Goal: Information Seeking & Learning: Learn about a topic

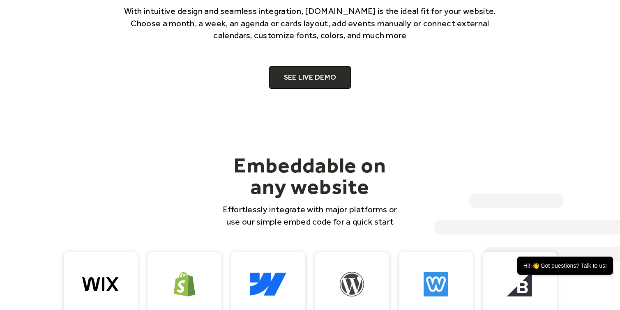
scroll to position [589, 0]
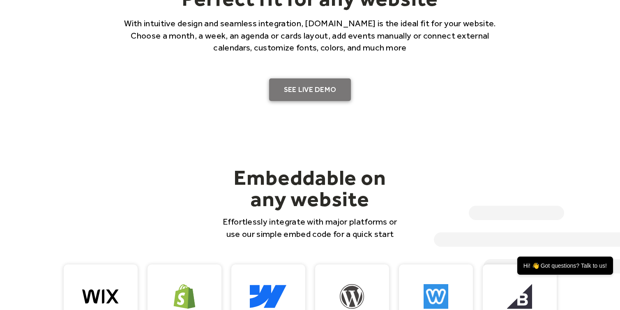
click at [323, 90] on link "SEE LIVE DEMO" at bounding box center [310, 89] width 82 height 23
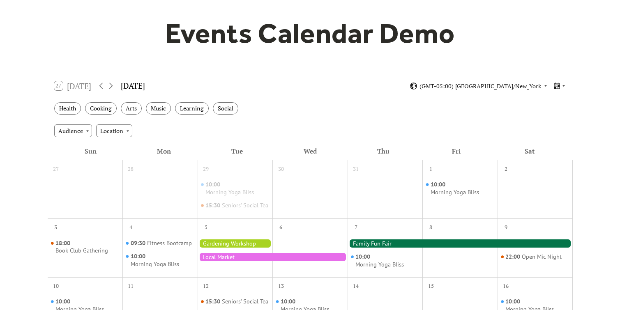
scroll to position [74, 0]
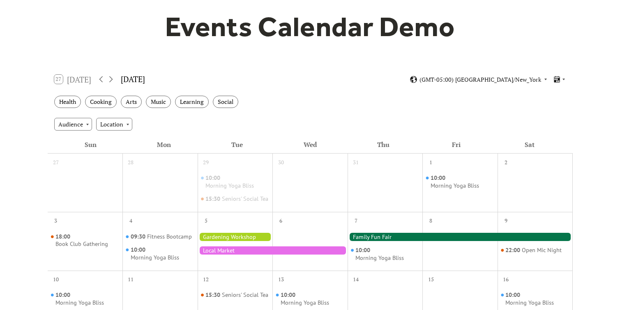
click at [341, 113] on div "Audience Location" at bounding box center [310, 124] width 525 height 22
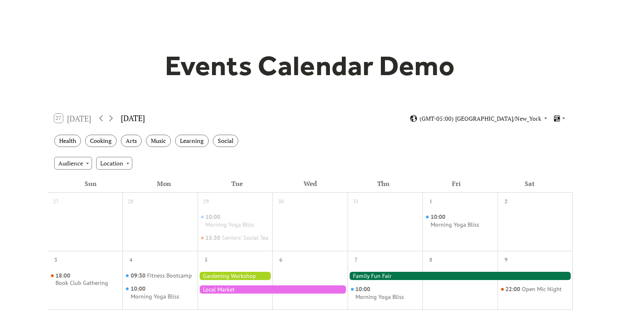
scroll to position [0, 0]
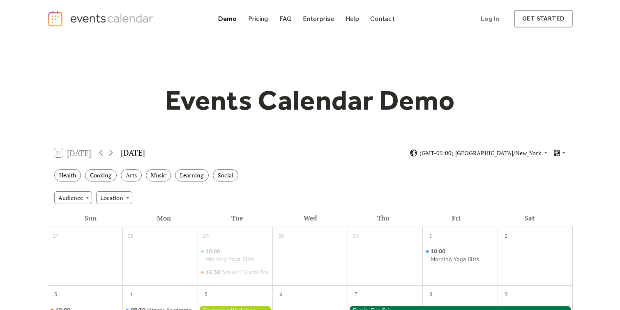
click at [50, 155] on div "27 [DATE] [DATE] (GMT-05:00) [GEOGRAPHIC_DATA]/New_York" at bounding box center [310, 153] width 525 height 22
click at [58, 155] on div "27 [DATE]" at bounding box center [72, 152] width 37 height 9
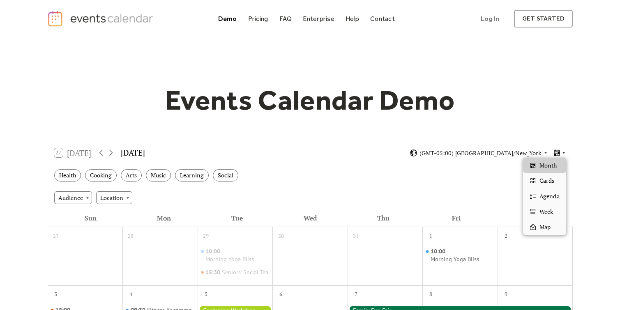
click at [561, 152] on icon at bounding box center [563, 152] width 5 height 5
click at [556, 199] on span "Agenda" at bounding box center [550, 196] width 20 height 9
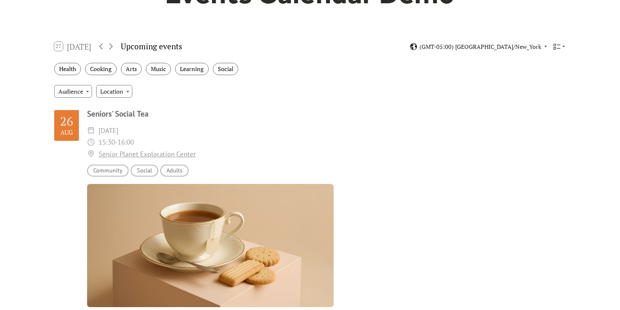
scroll to position [44, 0]
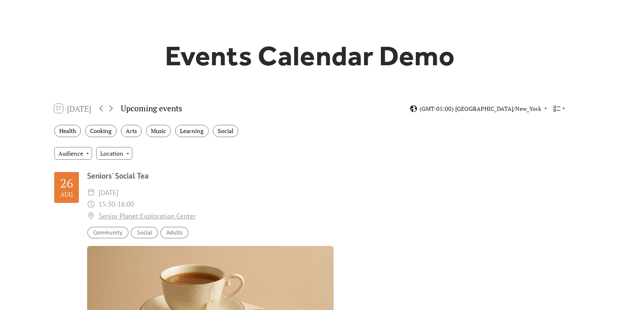
click at [564, 104] on div "27 [DATE] Upcoming events (GMT-05:00) [GEOGRAPHIC_DATA]/New_York" at bounding box center [310, 109] width 525 height 22
click at [562, 108] on icon at bounding box center [563, 108] width 5 height 5
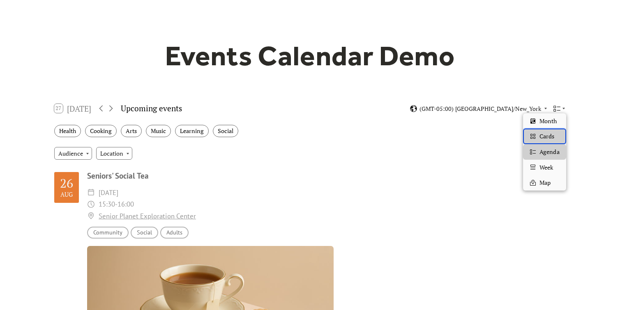
click at [559, 140] on div "Cards" at bounding box center [544, 137] width 43 height 16
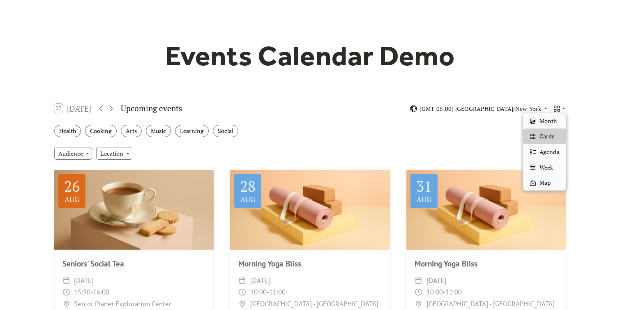
click at [563, 106] on icon at bounding box center [563, 108] width 5 height 5
click at [550, 167] on span "Week" at bounding box center [547, 167] width 14 height 9
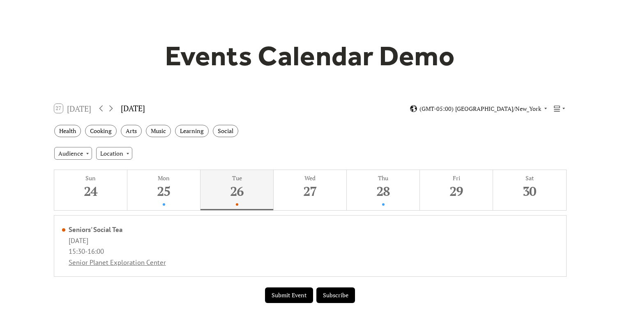
click at [574, 161] on div "Events Calendar Demo Loading the Events Calendar..." at bounding box center [310, 174] width 620 height 362
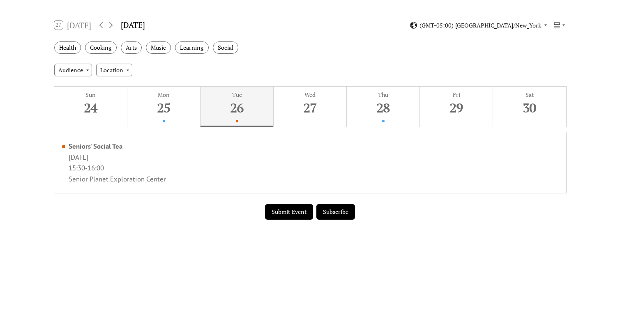
scroll to position [0, 0]
